Goal: Browse casually: Explore the website without a specific task or goal

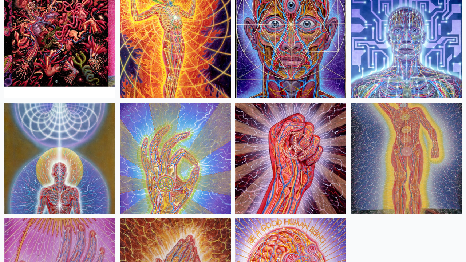
scroll to position [954, 0]
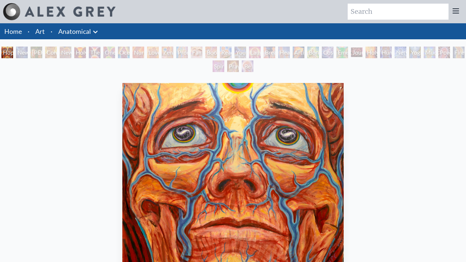
scroll to position [209, 0]
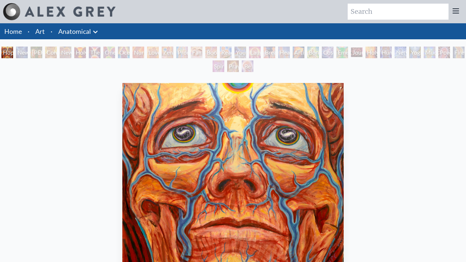
click at [28, 52] on div "New Man [DEMOGRAPHIC_DATA]: [DEMOGRAPHIC_DATA] Mind" at bounding box center [22, 53] width 12 height 12
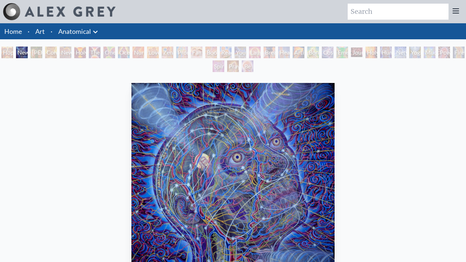
click at [102, 52] on div "Hope New Man [DEMOGRAPHIC_DATA]: [PERSON_NAME] Mind [PERSON_NAME] & Eve Contemp…" at bounding box center [233, 61] width 466 height 28
click at [36, 52] on div "[PERSON_NAME] & Eve" at bounding box center [37, 53] width 12 height 12
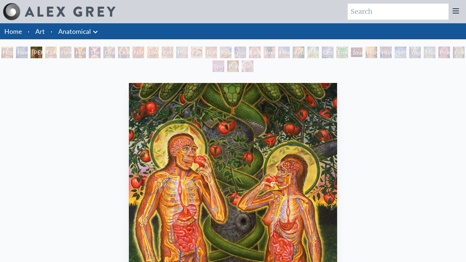
click at [57, 52] on div "Contemplation" at bounding box center [51, 53] width 12 height 12
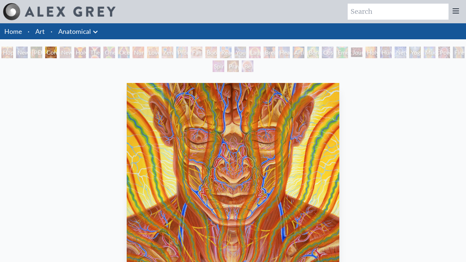
click at [71, 52] on div "New Man New Woman" at bounding box center [66, 53] width 12 height 12
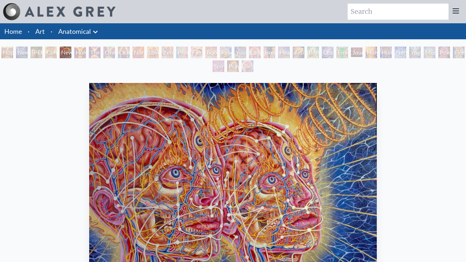
click at [115, 52] on div "One Taste" at bounding box center [109, 53] width 12 height 12
click at [83, 52] on div "Holy Grail" at bounding box center [80, 53] width 12 height 12
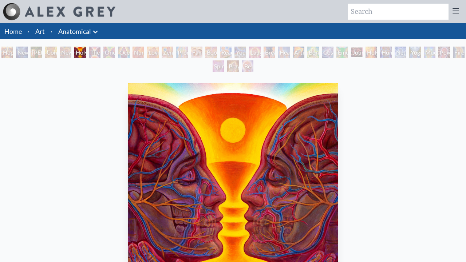
click at [101, 52] on div "The Kiss" at bounding box center [95, 53] width 12 height 12
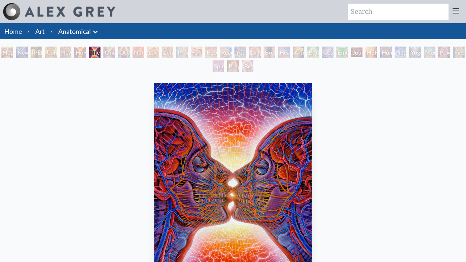
click at [115, 52] on div "One Taste" at bounding box center [109, 53] width 12 height 12
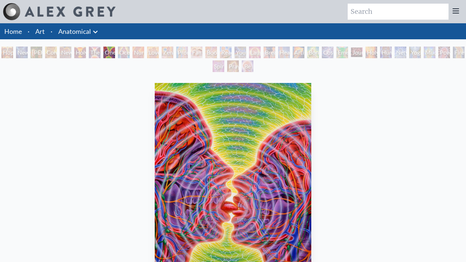
click at [130, 52] on div "Ocean of Love Bliss" at bounding box center [124, 53] width 12 height 12
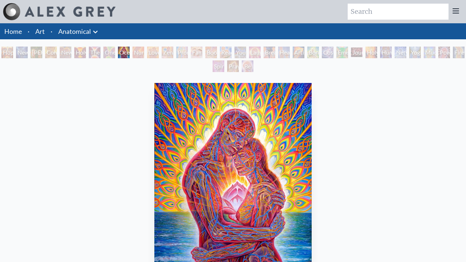
click at [173, 52] on div "Zena Lotus" at bounding box center [168, 53] width 12 height 12
click at [140, 52] on div "Nursing" at bounding box center [139, 53] width 12 height 12
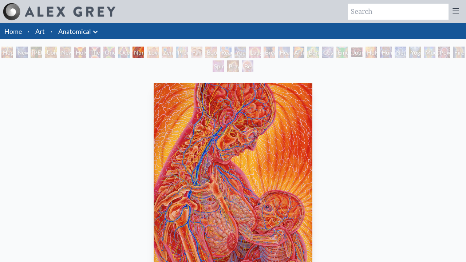
click at [159, 52] on div "Love Circuit" at bounding box center [153, 53] width 12 height 12
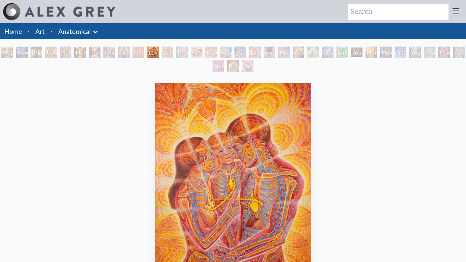
click at [173, 52] on div "Zena Lotus" at bounding box center [168, 53] width 12 height 12
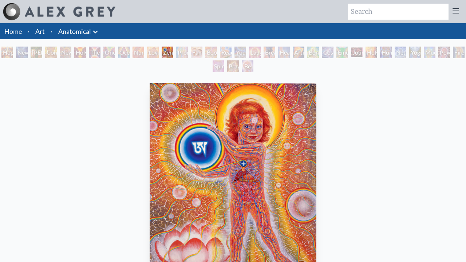
click at [188, 52] on div "Promise" at bounding box center [182, 53] width 12 height 12
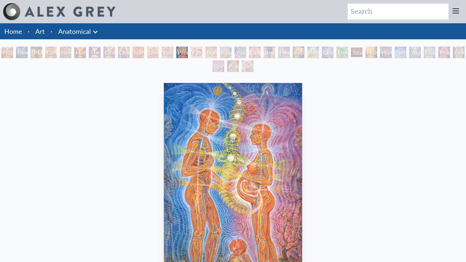
click at [217, 52] on div "Boo-boo" at bounding box center [211, 53] width 12 height 12
click at [202, 52] on div "Family" at bounding box center [197, 53] width 12 height 12
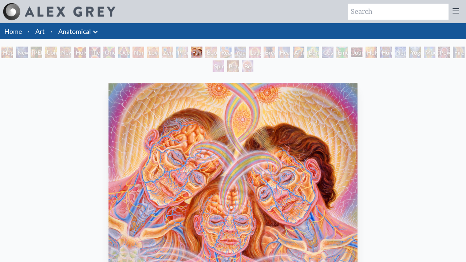
click at [217, 52] on div "Boo-boo" at bounding box center [211, 53] width 12 height 12
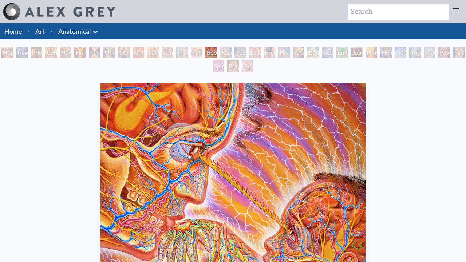
click at [232, 52] on div "Reading" at bounding box center [226, 53] width 12 height 12
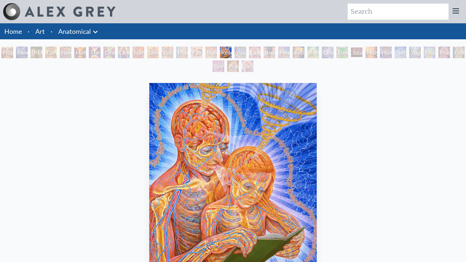
click at [246, 52] on div "Young & Old" at bounding box center [241, 53] width 12 height 12
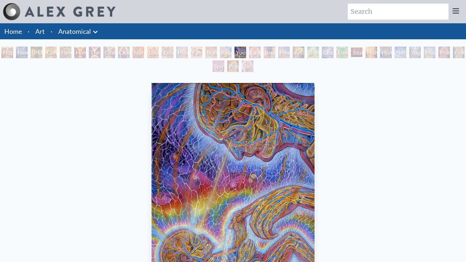
click at [261, 52] on div "Laughing Man" at bounding box center [255, 53] width 12 height 12
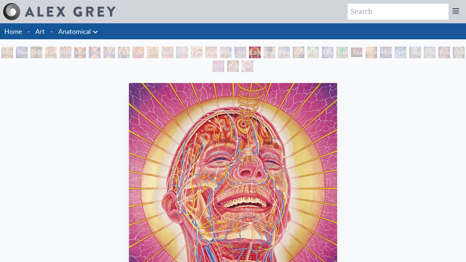
click at [290, 52] on div "Healing" at bounding box center [284, 53] width 12 height 12
click at [275, 52] on div "Breathing" at bounding box center [270, 53] width 12 height 12
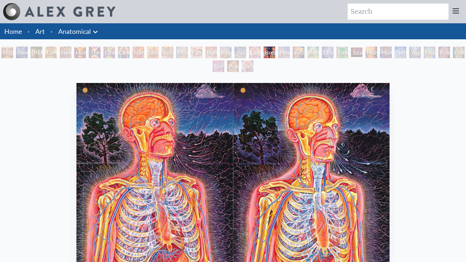
click at [290, 52] on div "Healing" at bounding box center [284, 53] width 12 height 12
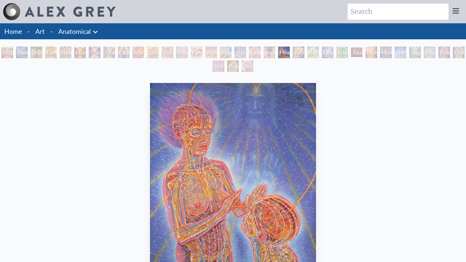
click at [305, 52] on div "Artist's Hand" at bounding box center [299, 53] width 12 height 12
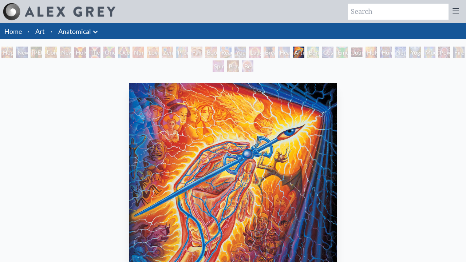
click at [348, 52] on div "Emerald Grail" at bounding box center [343, 53] width 12 height 12
click at [319, 52] on div "Bond" at bounding box center [313, 53] width 12 height 12
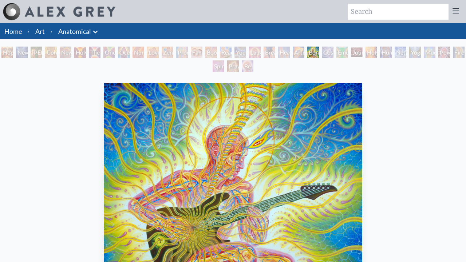
click at [334, 52] on div "Cosmic Lovers" at bounding box center [328, 53] width 12 height 12
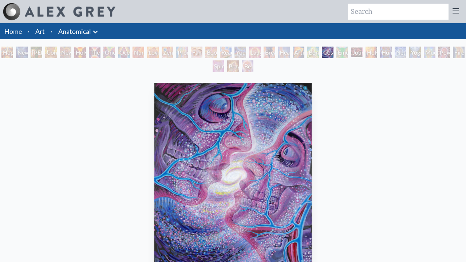
click at [348, 52] on div "Emerald Grail" at bounding box center [343, 53] width 12 height 12
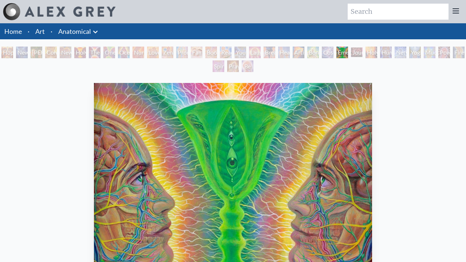
click at [363, 52] on div "Journey of the Wounded Healer" at bounding box center [357, 53] width 12 height 12
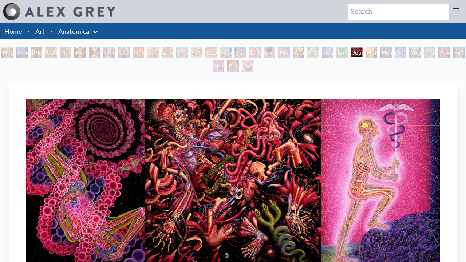
click at [454, 52] on div "Hope New Man [DEMOGRAPHIC_DATA]: [PERSON_NAME] Mind [PERSON_NAME] & Eve Contemp…" at bounding box center [233, 61] width 466 height 28
